Goal: Information Seeking & Learning: Learn about a topic

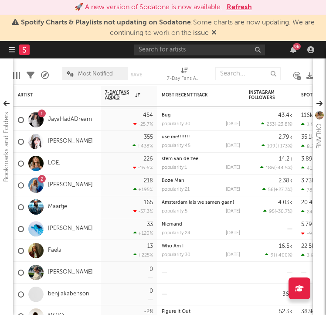
click at [17, 48] on div at bounding box center [24, 49] width 30 height 17
click at [2, 15] on div "🚀 A new version of Sodatone is now available. Refresh" at bounding box center [163, 7] width 326 height 15
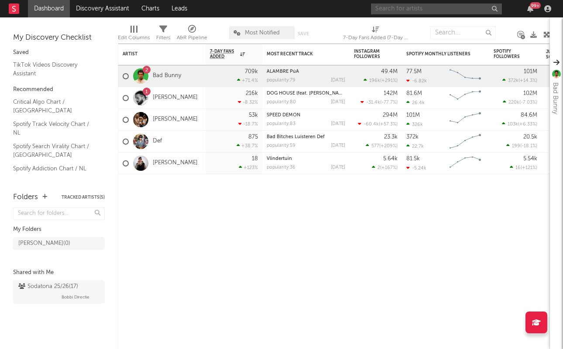
click at [411, 11] on input "text" at bounding box center [436, 8] width 131 height 11
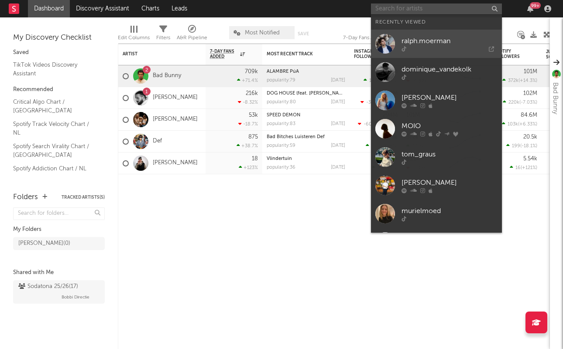
paste input "https://www.tiktok.com/@chrisruifrok?_t=ZG-90BSfSz6rzc&_r=1"
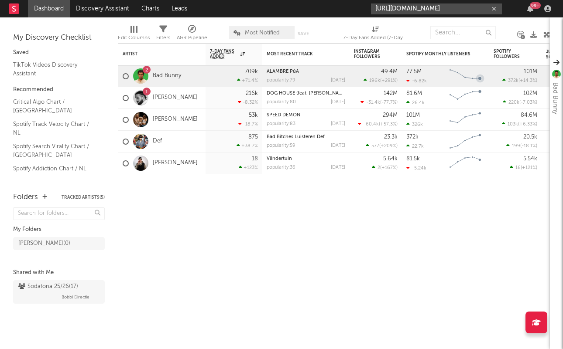
click at [458, 9] on input "https://www.tiktok.com/@chrisruifrok?_t=ZG-90BSfSz6rzc&_r=1" at bounding box center [436, 8] width 131 height 11
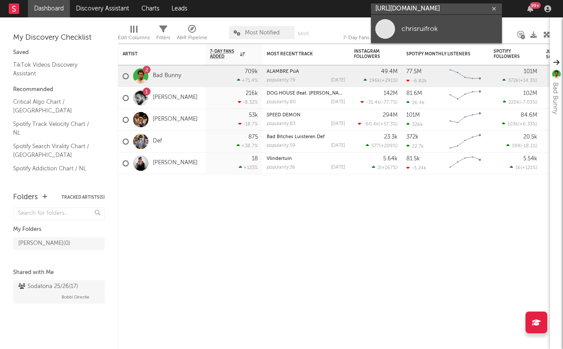
type input "https://www.tiktok.com/@chrisruifrok?_t=ZG-90BSfSz6rzc&_r=1"
click at [445, 20] on link "chrisruifrok" at bounding box center [436, 29] width 131 height 28
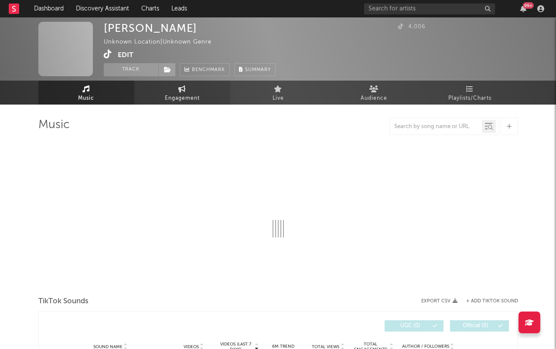
select select "1w"
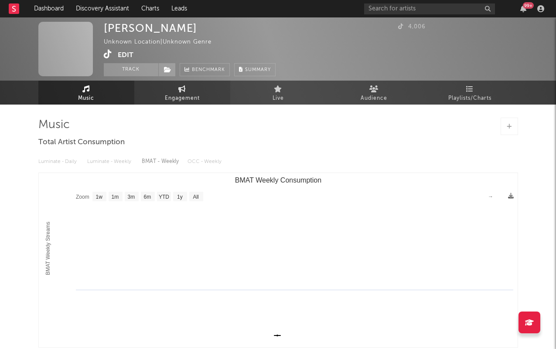
click at [178, 99] on span "Engagement" at bounding box center [182, 98] width 35 height 10
select select "1w"
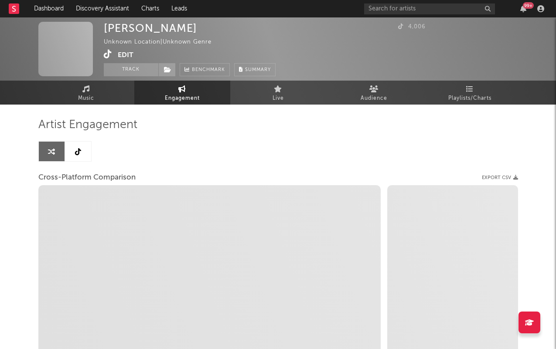
select select "1w"
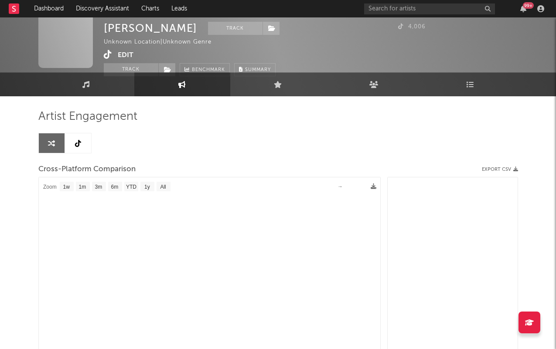
scroll to position [11, 0]
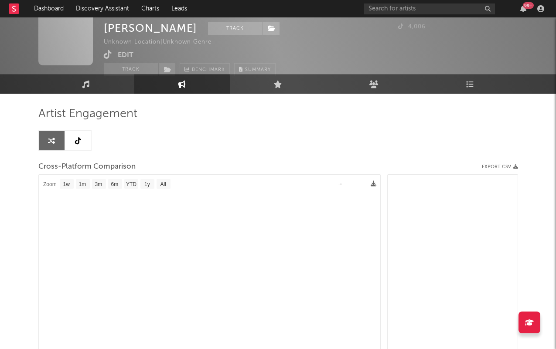
click at [78, 138] on icon at bounding box center [78, 140] width 6 height 7
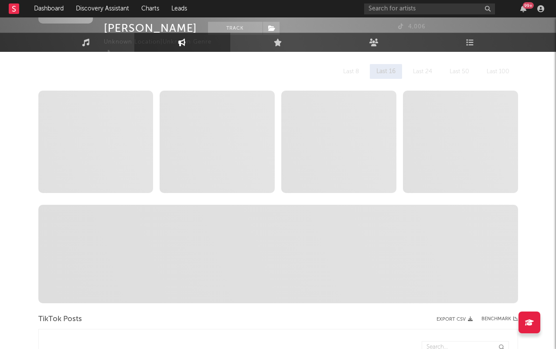
select select "1w"
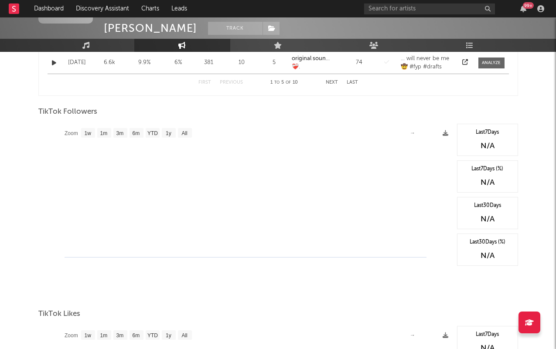
scroll to position [519, 0]
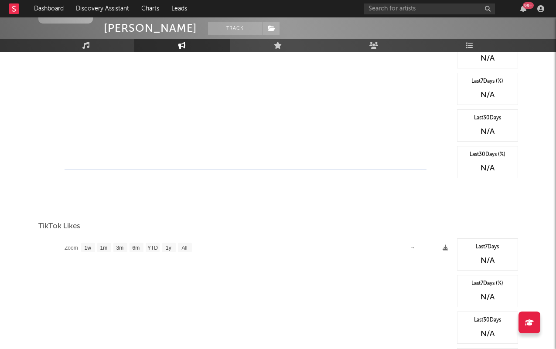
click at [138, 133] on rect at bounding box center [245, 123] width 414 height 174
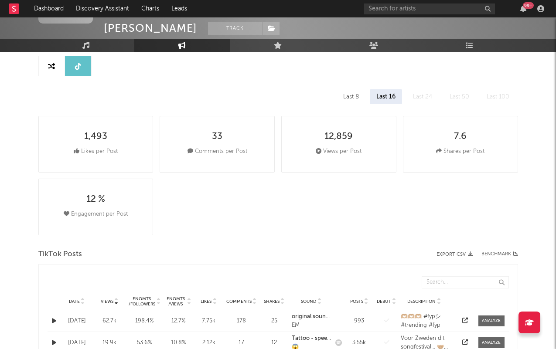
scroll to position [0, 0]
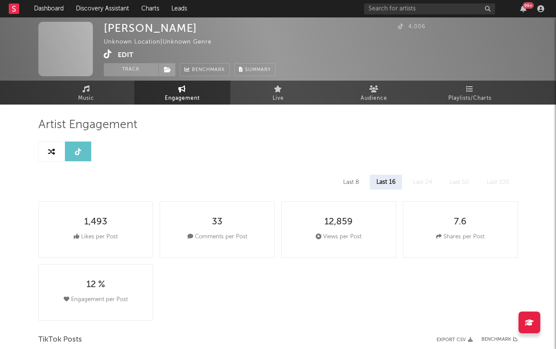
click at [351, 182] on div "Last 8" at bounding box center [351, 182] width 29 height 15
click at [166, 68] on icon at bounding box center [167, 70] width 7 height 6
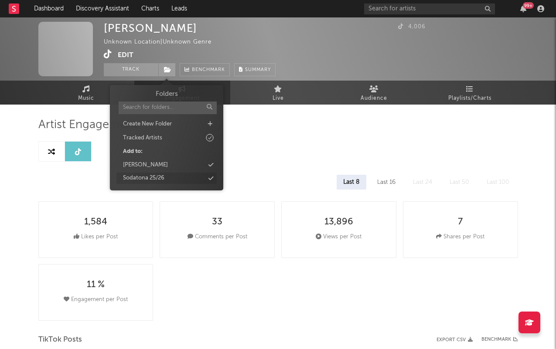
click at [143, 174] on div "Sodatona 25/26" at bounding box center [143, 178] width 41 height 9
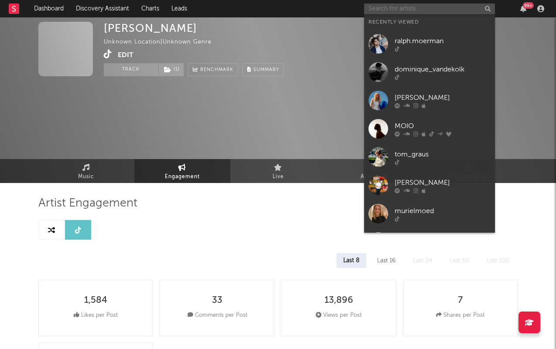
click at [443, 4] on input "text" at bounding box center [429, 8] width 131 height 11
paste input "https://www.tiktok.com/@kesvdbroek?_t=ZG-90BSFWZP63d&_r=1"
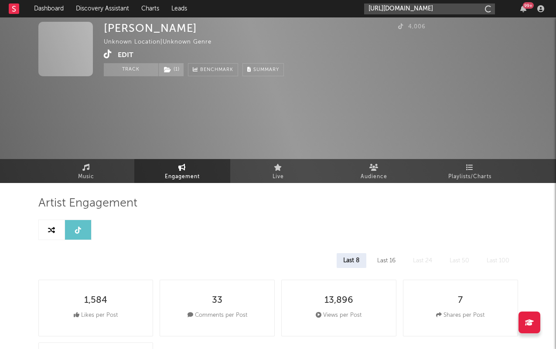
scroll to position [0, 75]
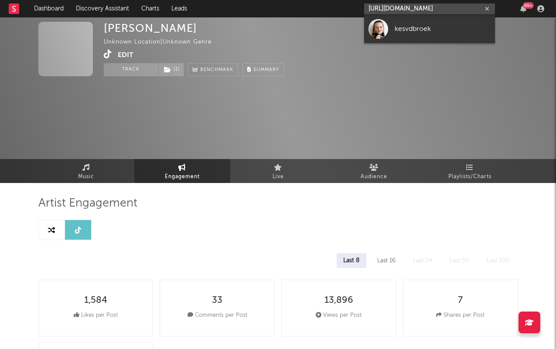
type input "https://www.tiktok.com/@kesvdbroek?_t=ZG-90BSFWZP63d&_r=1"
click at [432, 34] on div "kesvdbroek" at bounding box center [443, 29] width 96 height 10
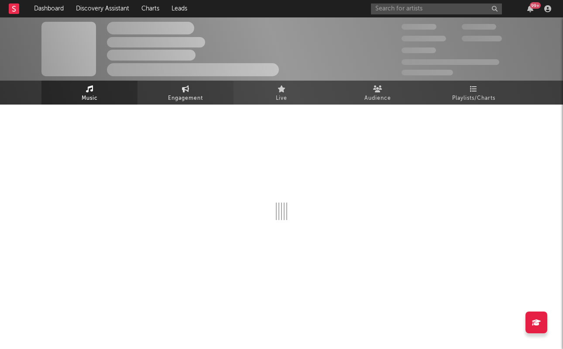
select select "1w"
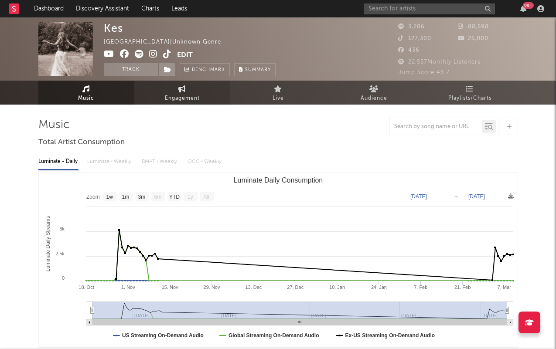
click at [206, 88] on link "Engagement" at bounding box center [182, 93] width 96 height 24
select select "1w"
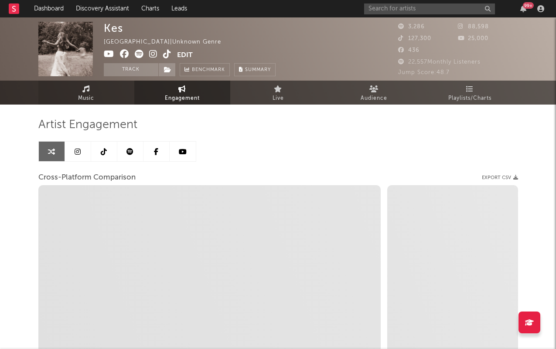
click at [106, 96] on link "Music" at bounding box center [86, 93] width 96 height 24
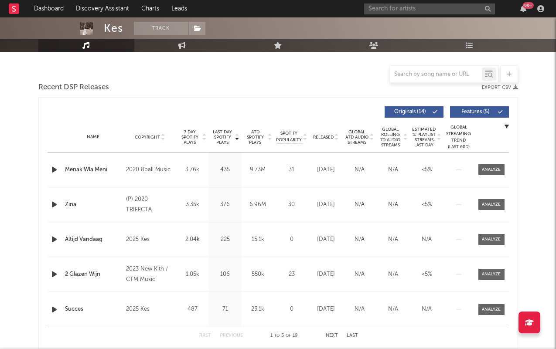
select select "1w"
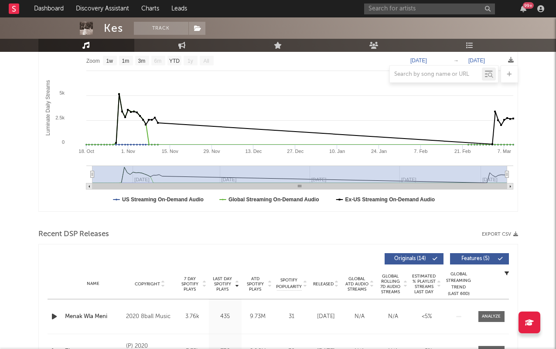
scroll to position [56, 0]
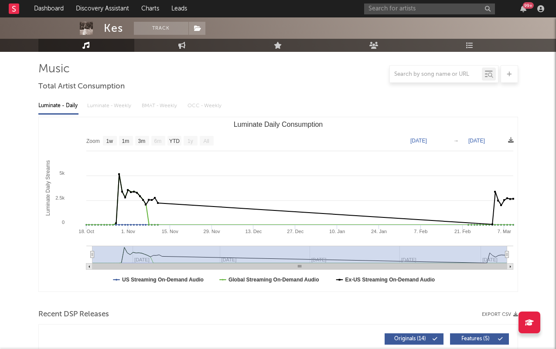
click at [485, 138] on text "Mar 10, 2022" at bounding box center [476, 141] width 17 height 6
click at [497, 140] on input "2022-03-10" at bounding box center [482, 141] width 41 height 9
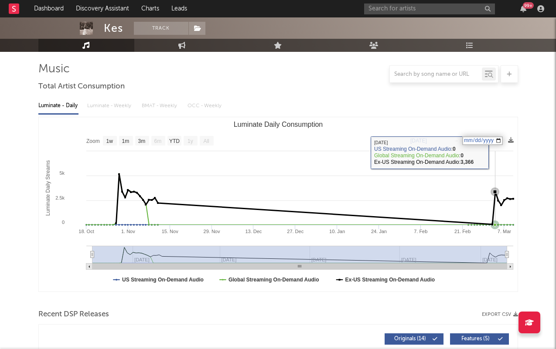
type input "2022-03-10"
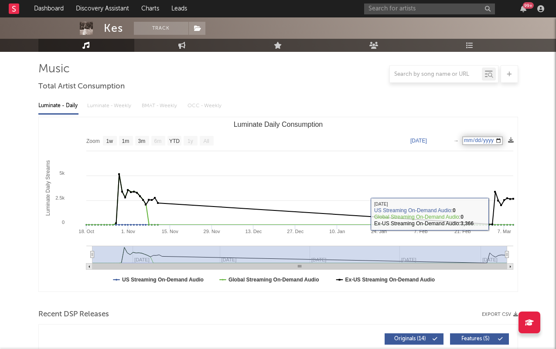
click at [465, 140] on input "2022-03-10" at bounding box center [482, 141] width 41 height 9
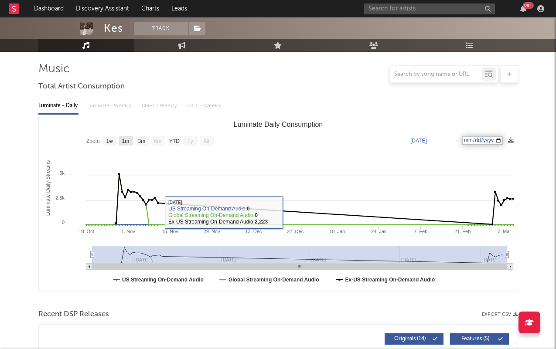
click at [110, 142] on text "1w" at bounding box center [109, 141] width 7 height 6
select select "1w"
type input "2022-03-04"
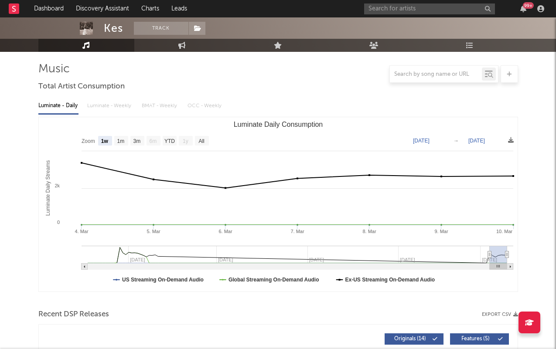
click at [125, 109] on div "Luminate - Daily Luminate - Weekly BMAT - Weekly OCC - Weekly" at bounding box center [278, 106] width 480 height 15
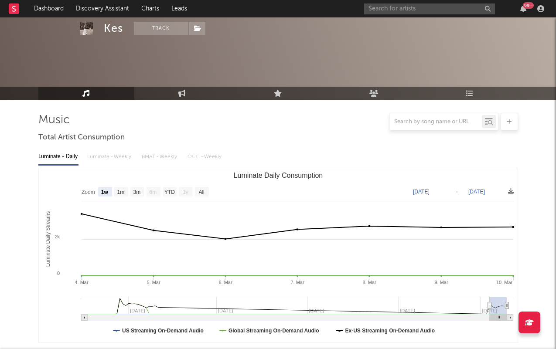
scroll to position [0, 0]
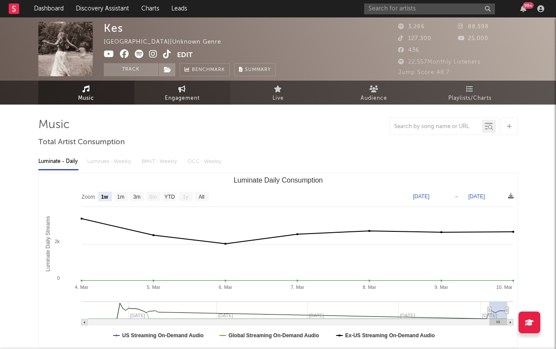
click at [170, 88] on link "Engagement" at bounding box center [182, 93] width 96 height 24
select select "1m"
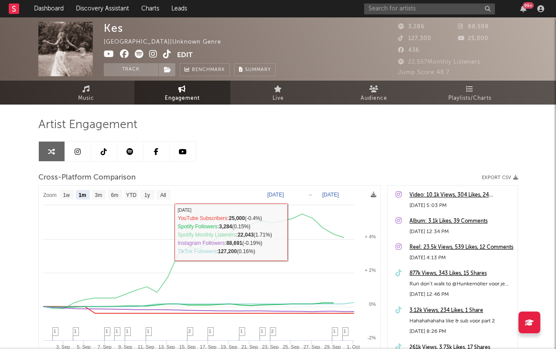
click at [96, 157] on link at bounding box center [104, 152] width 26 height 20
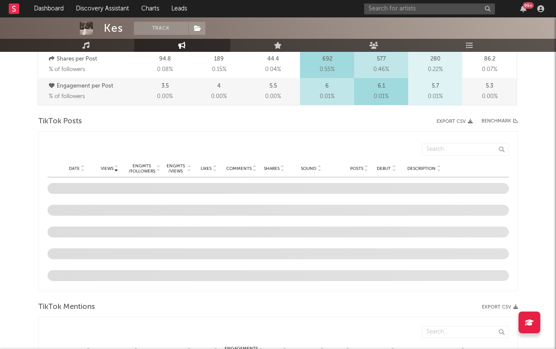
select select "6m"
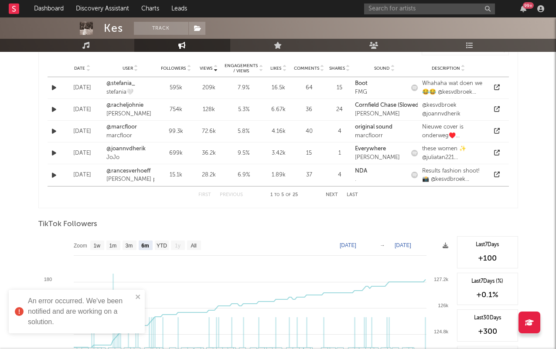
scroll to position [685, 0]
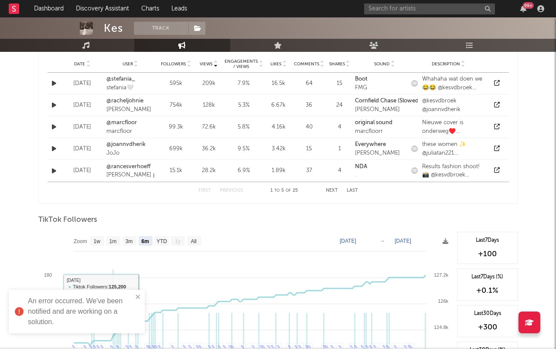
click at [134, 296] on div "An error occurred. We've been notified and are working on a solution." at bounding box center [73, 312] width 123 height 37
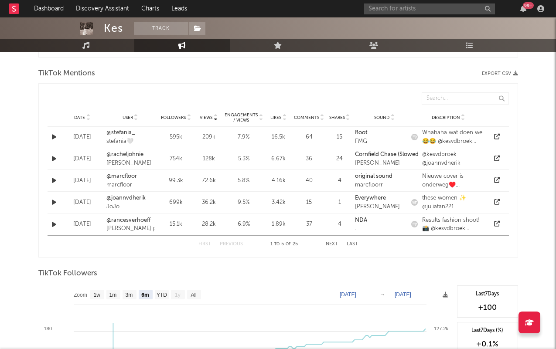
scroll to position [564, 0]
